Goal: Task Accomplishment & Management: Use online tool/utility

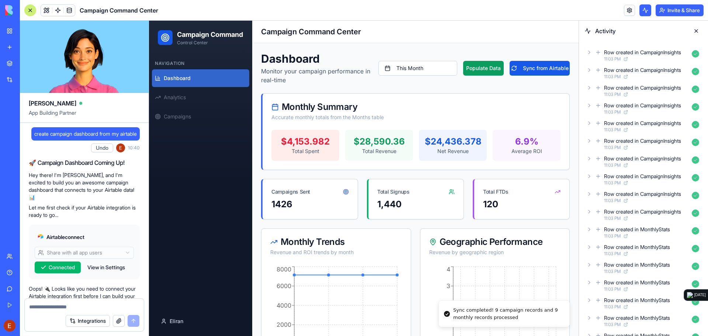
scroll to position [3014, 0]
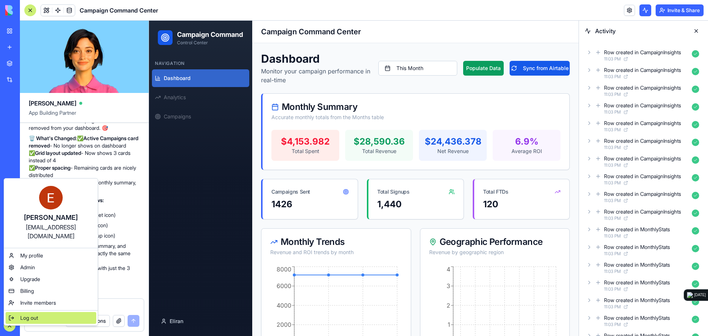
drag, startPoint x: 33, startPoint y: 310, endPoint x: 38, endPoint y: 308, distance: 5.4
click at [33, 314] on span "Log out" at bounding box center [29, 317] width 18 height 7
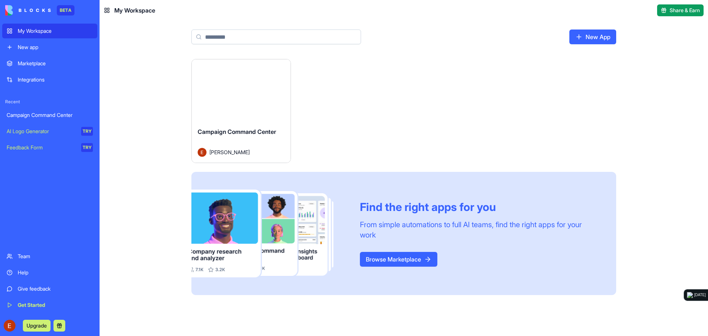
click at [245, 108] on div "Launch" at bounding box center [241, 90] width 99 height 62
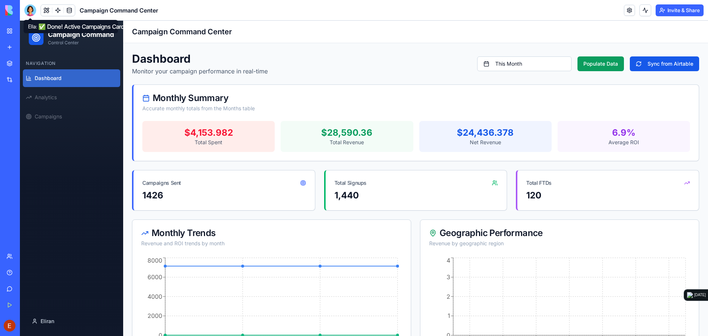
click at [33, 11] on div at bounding box center [30, 10] width 12 height 12
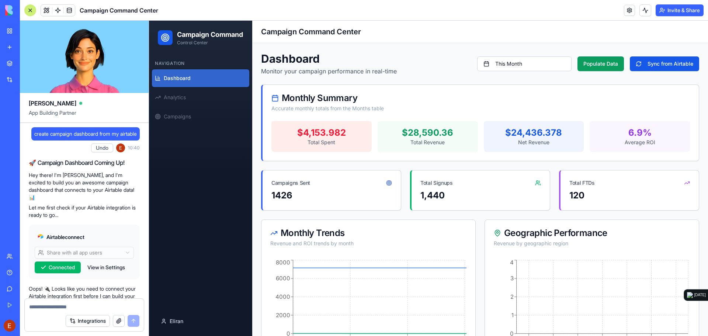
scroll to position [3014, 0]
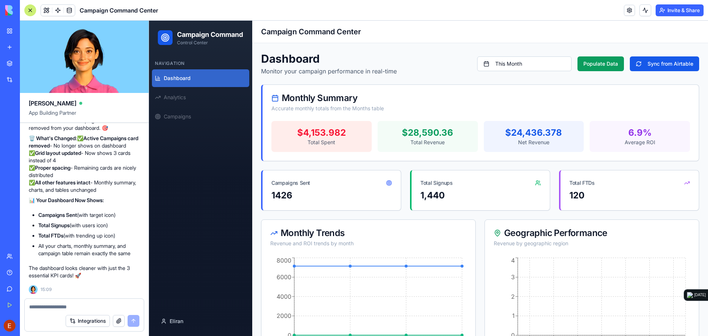
click at [62, 307] on textarea at bounding box center [84, 306] width 110 height 7
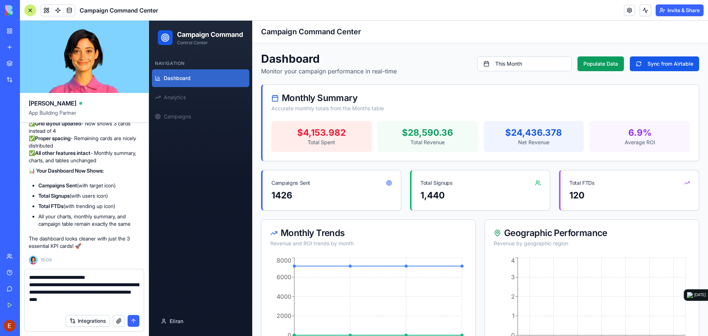
type textarea "**********"
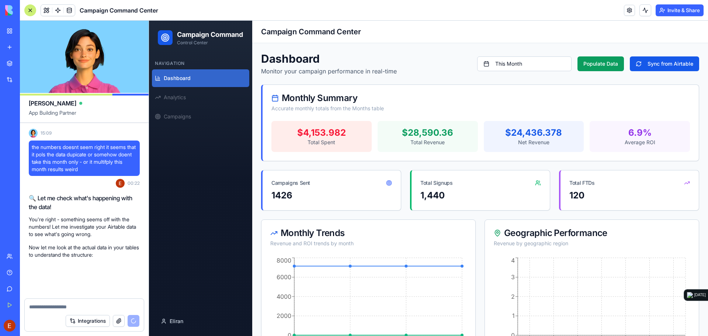
scroll to position [3171, 0]
